Goal: Information Seeking & Learning: Learn about a topic

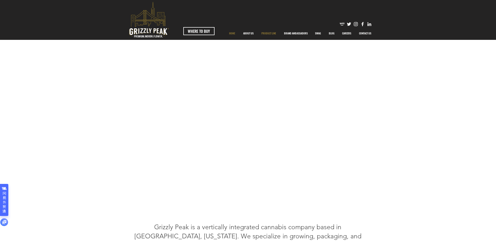
click at [269, 34] on p "PRODUCT LINE" at bounding box center [269, 33] width 20 height 13
drag, startPoint x: 397, startPoint y: 227, endPoint x: 363, endPoint y: 159, distance: 75.7
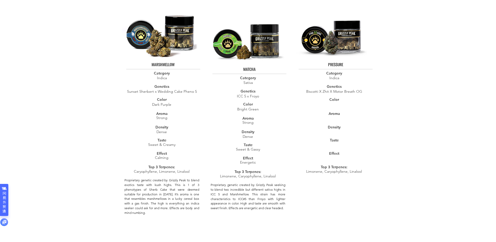
scroll to position [1459, 0]
